Goal: Task Accomplishment & Management: Manage account settings

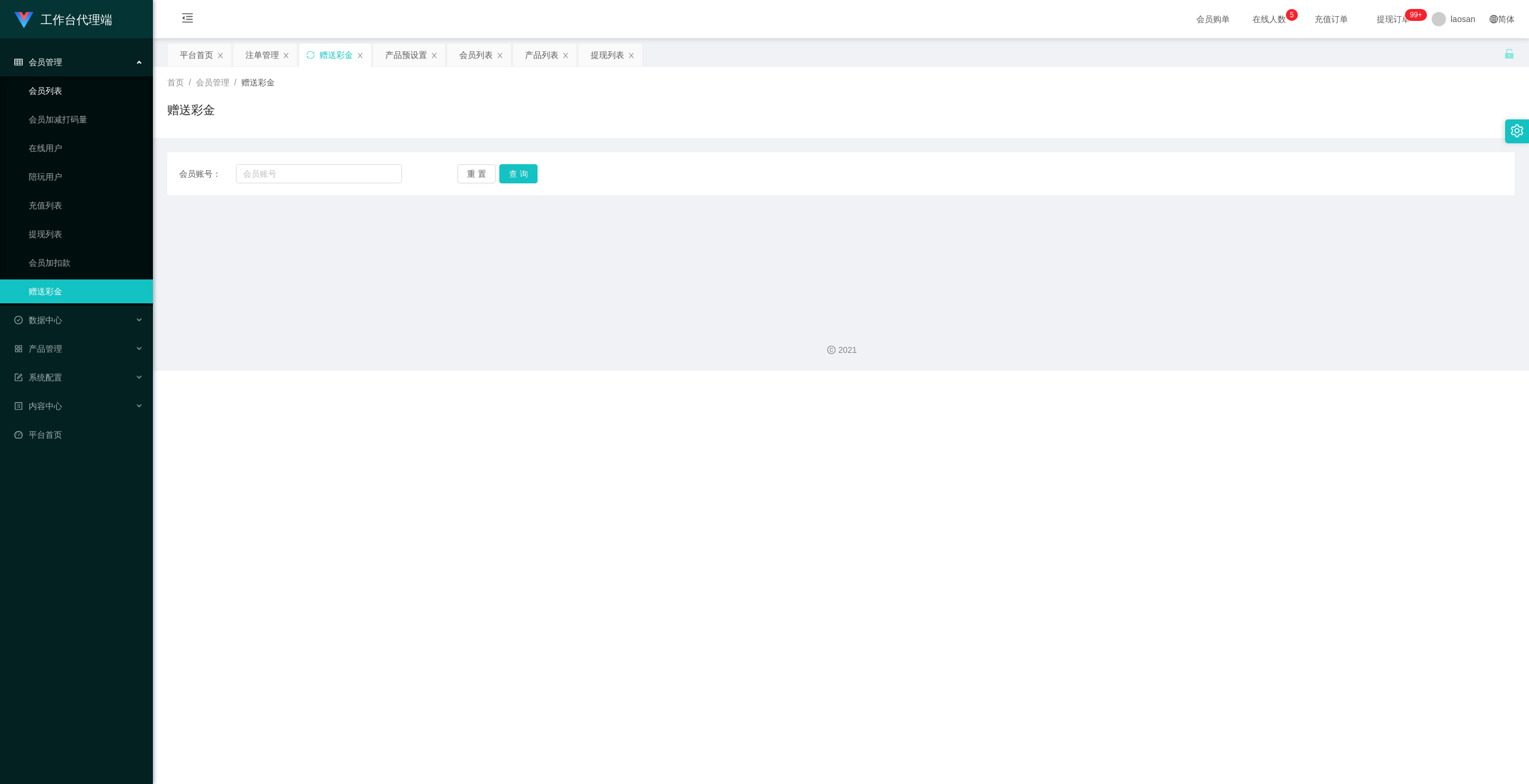
click at [58, 88] on link "会员列表" at bounding box center [86, 91] width 114 height 24
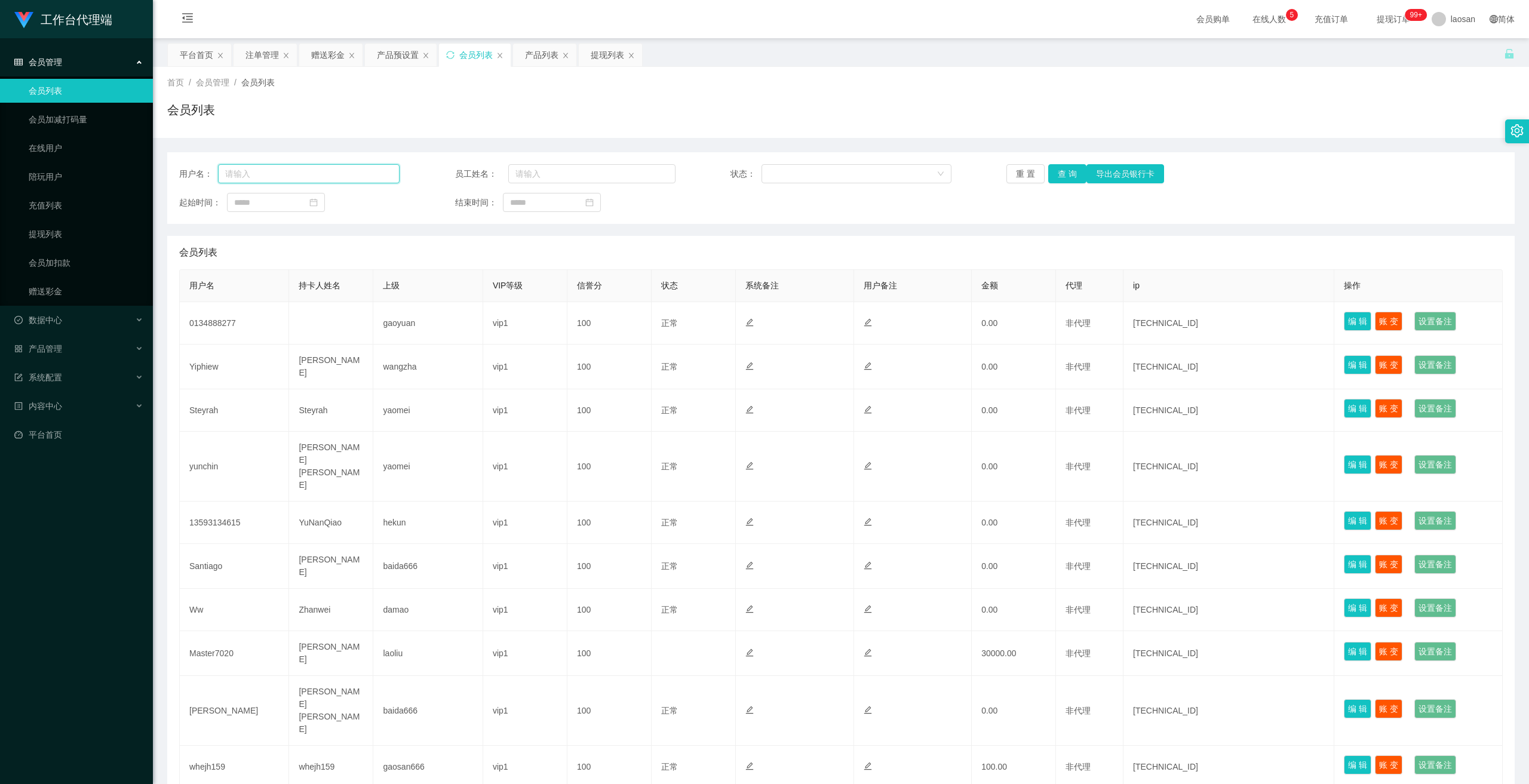
click at [346, 172] on input "text" at bounding box center [308, 174] width 181 height 19
paste input "126607088"
type input "126607088"
click at [538, 175] on button "查 询" at bounding box center [1067, 174] width 38 height 19
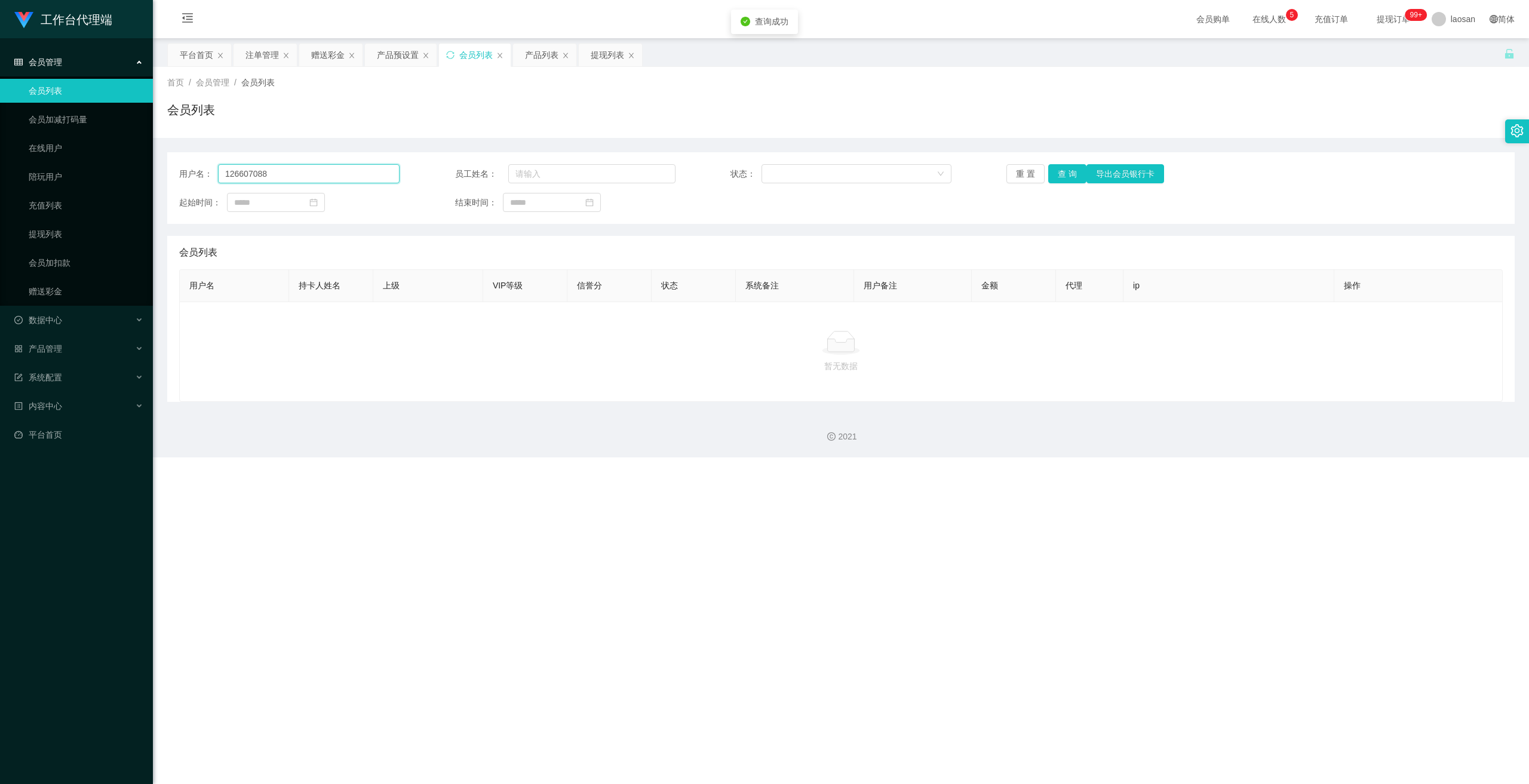
click at [321, 175] on input "126607088" at bounding box center [308, 174] width 181 height 19
drag, startPoint x: 321, startPoint y: 175, endPoint x: 732, endPoint y: 150, distance: 411.8
click at [321, 175] on input "126607088" at bounding box center [308, 174] width 181 height 19
click at [313, 169] on input "126607088" at bounding box center [308, 174] width 181 height 19
